Goal: Transaction & Acquisition: Purchase product/service

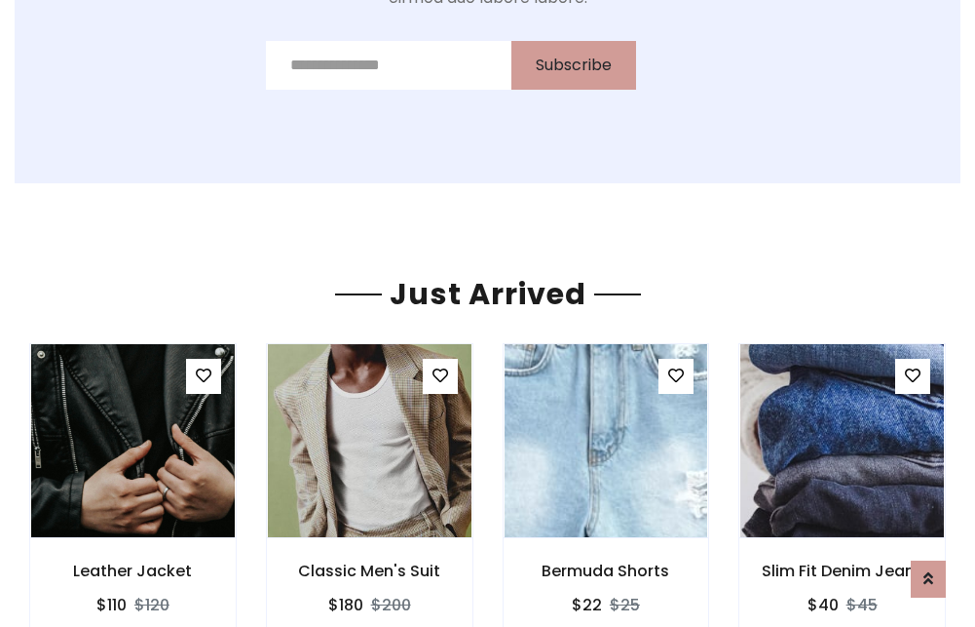
scroll to position [2038, 0]
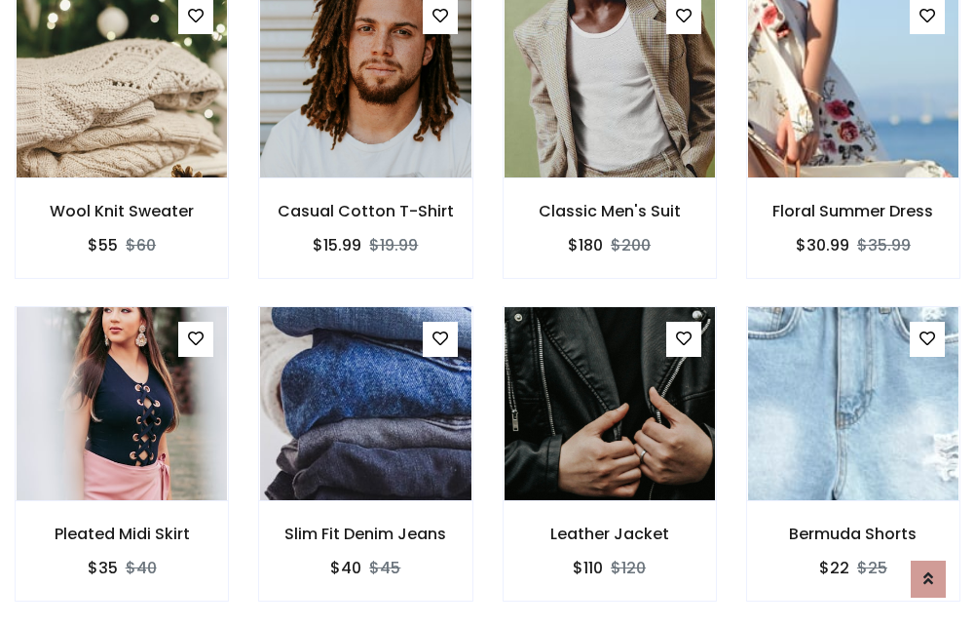
click at [488, 313] on div "Leather Jacket $110 $120" at bounding box center [610, 467] width 244 height 323
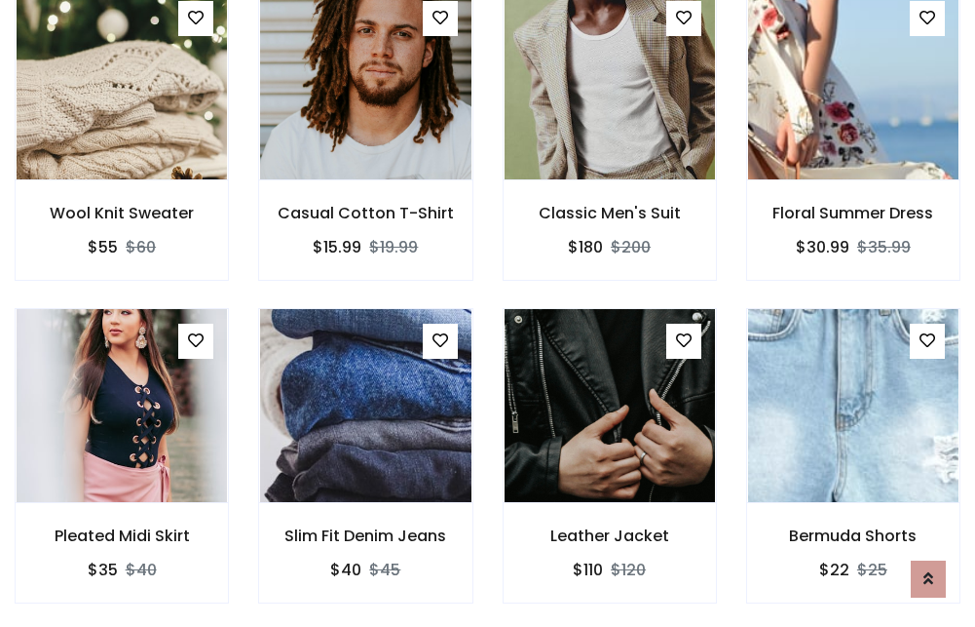
click at [488, 313] on div "Leather Jacket $110 $120" at bounding box center [610, 469] width 244 height 323
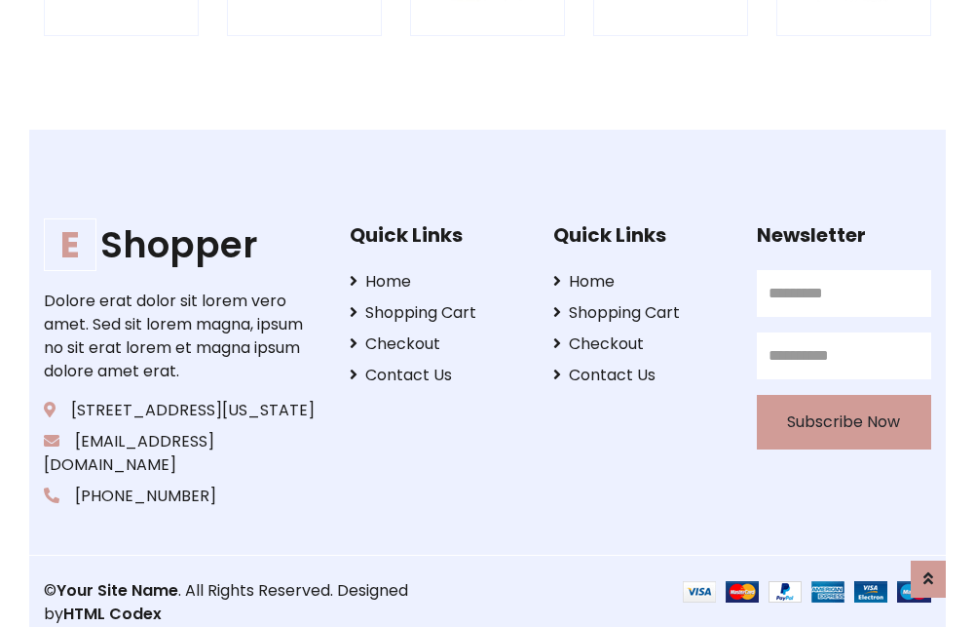
scroll to position [3709, 0]
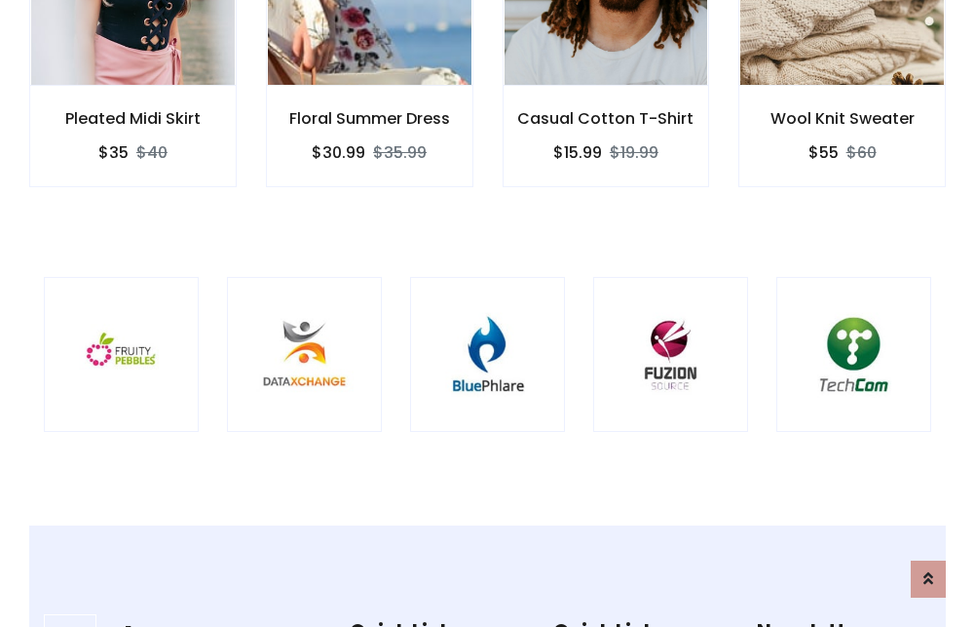
click at [487, 313] on img at bounding box center [488, 354] width 106 height 106
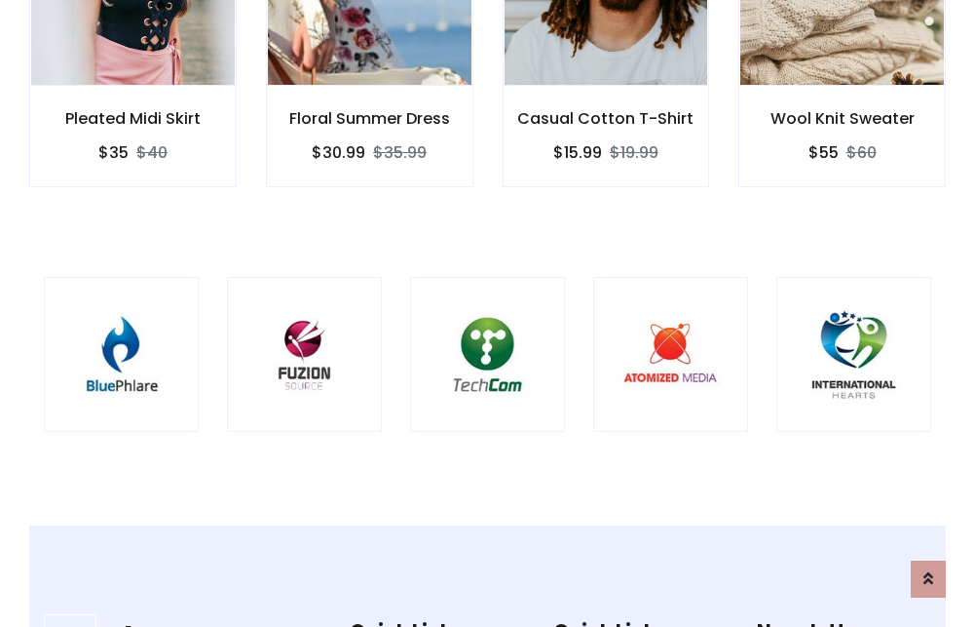
click at [487, 313] on img at bounding box center [488, 354] width 106 height 106
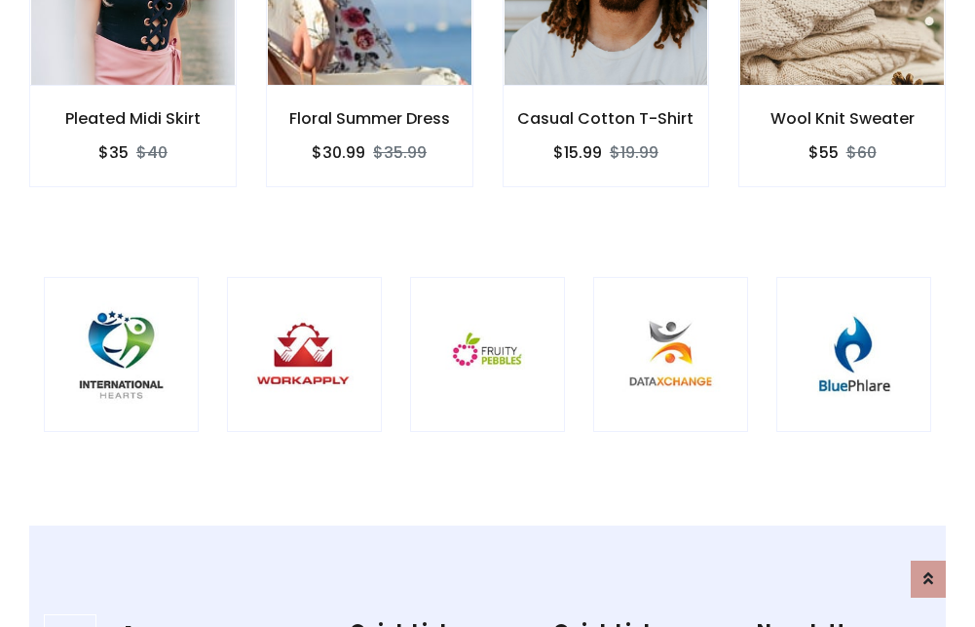
click at [487, 313] on img at bounding box center [488, 354] width 106 height 106
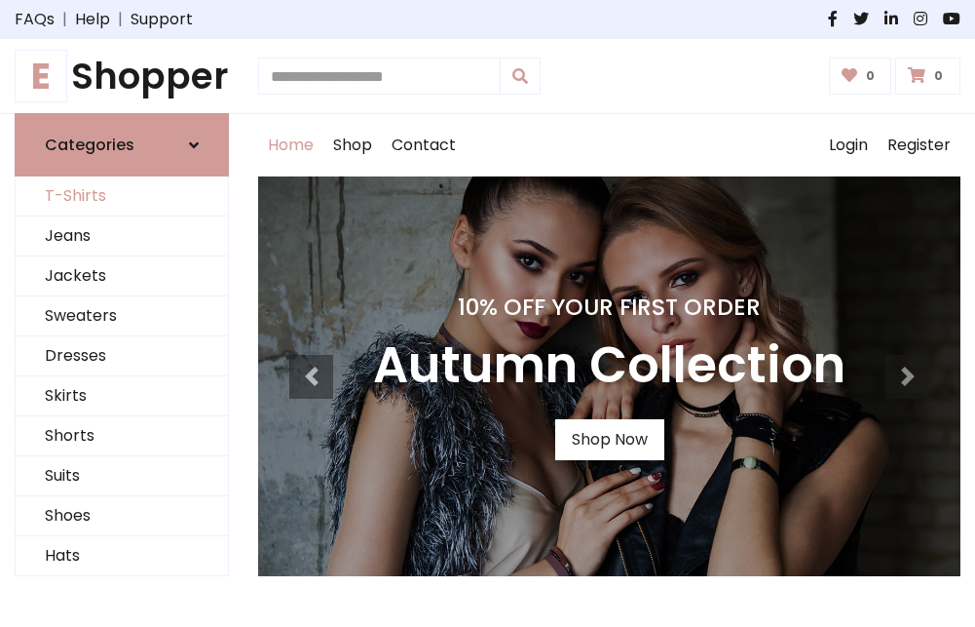
click at [122, 197] on link "T-Shirts" at bounding box center [122, 196] width 212 height 40
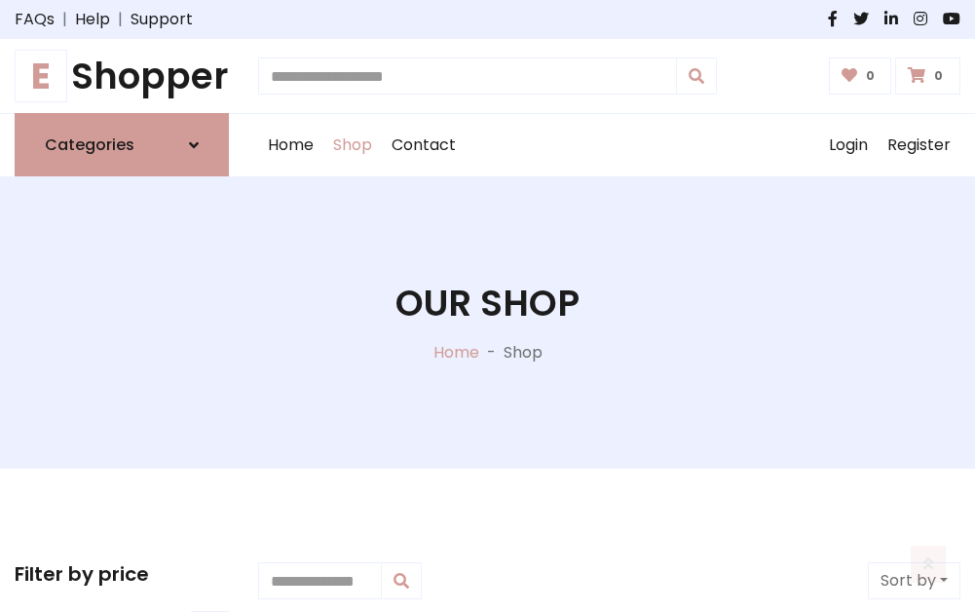
scroll to position [781, 0]
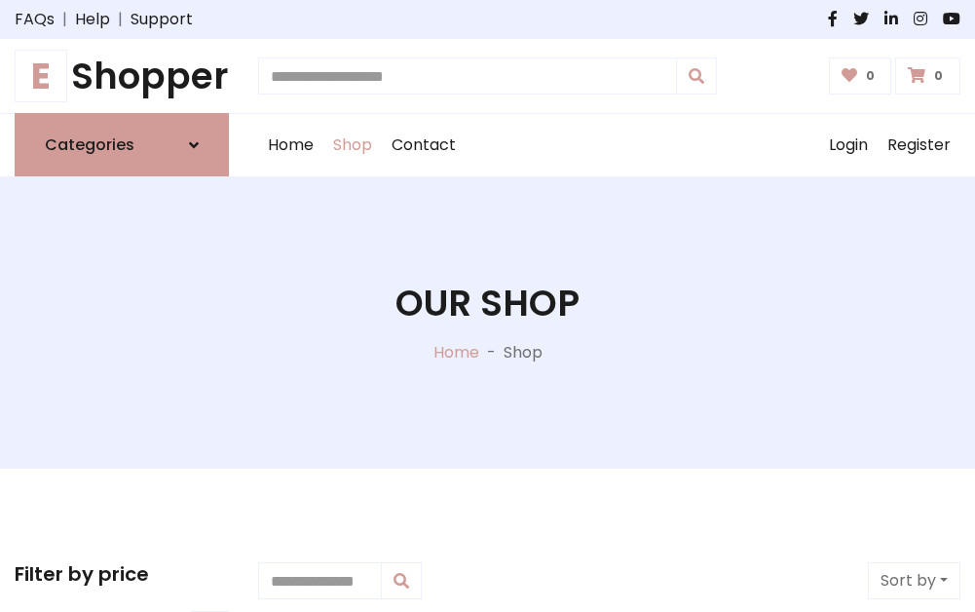
click at [122, 76] on h1 "E Shopper" at bounding box center [122, 76] width 214 height 43
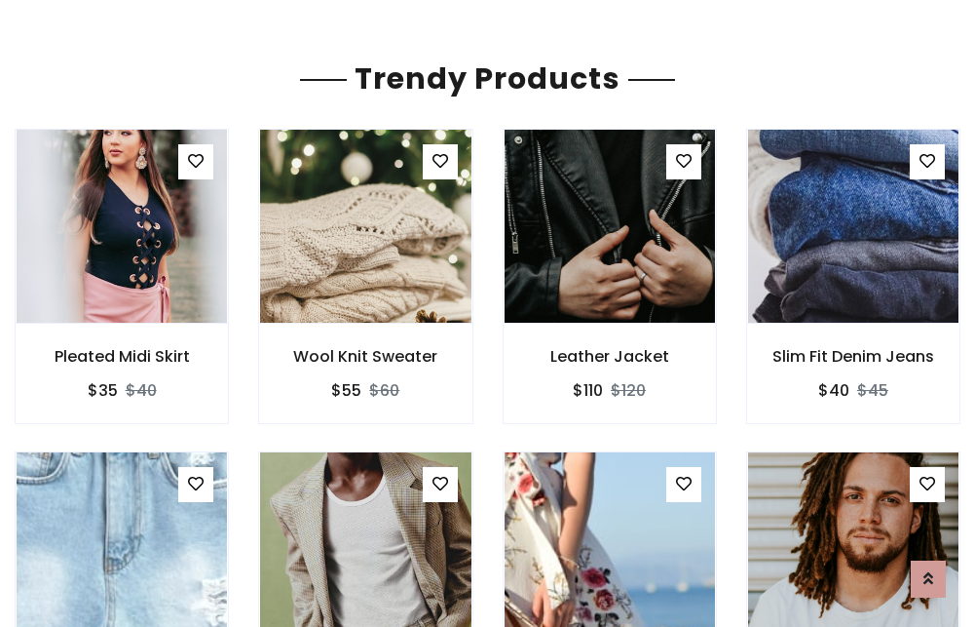
scroll to position [115, 0]
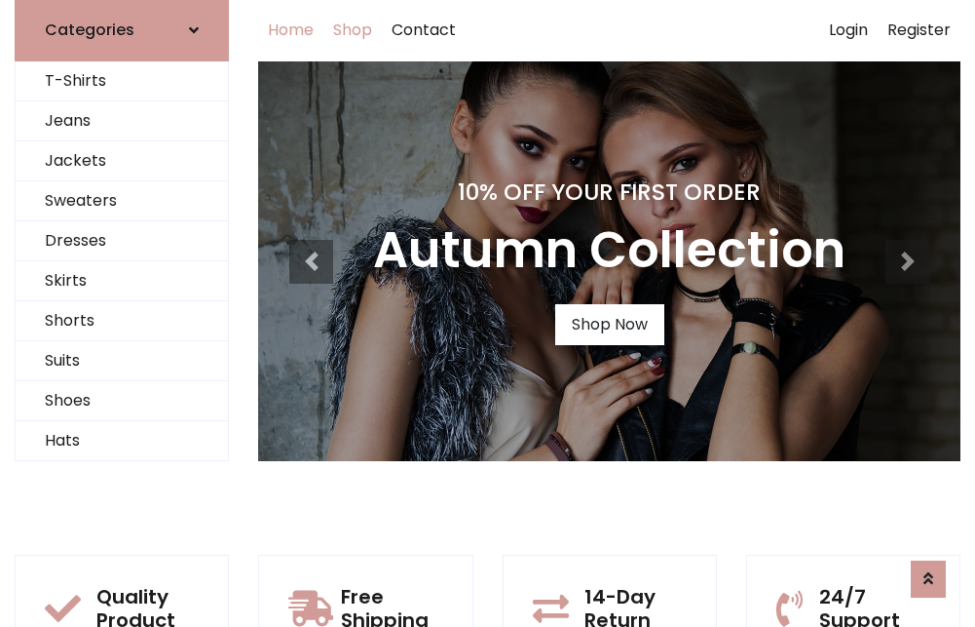
click at [354, 30] on link "Shop" at bounding box center [352, 30] width 58 height 62
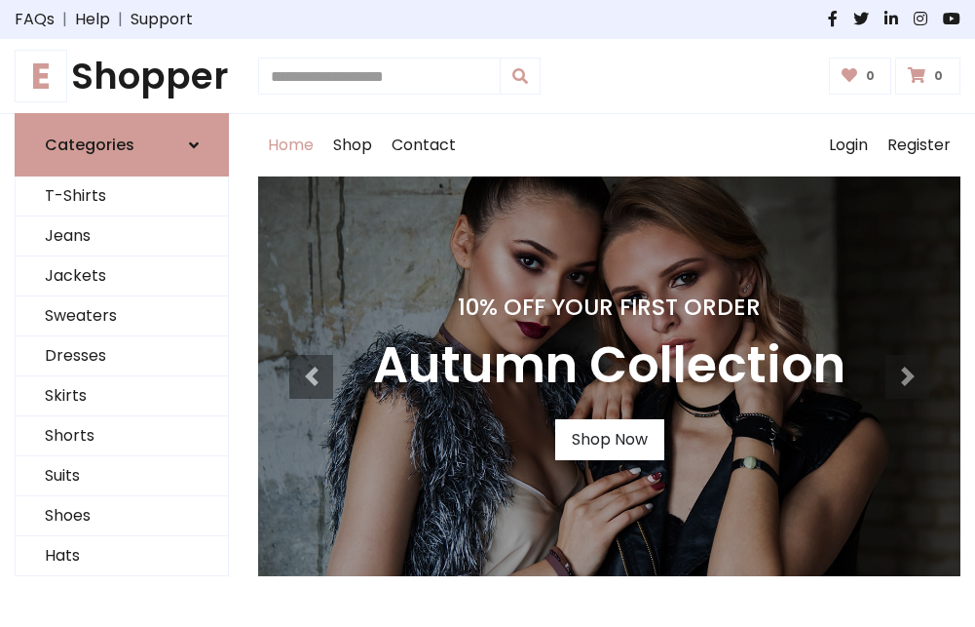
scroll to position [639, 0]
